Goal: Task Accomplishment & Management: Manage account settings

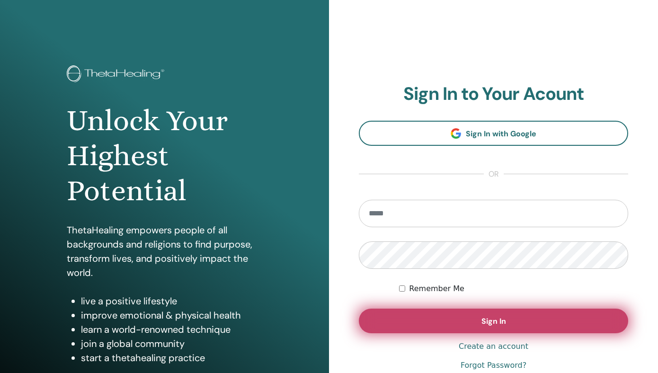
type input "**********"
click at [484, 320] on span "Sign In" at bounding box center [493, 321] width 25 height 10
